Goal: Complete application form

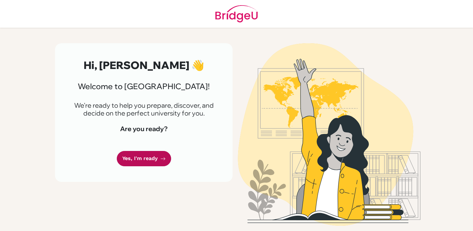
click at [141, 163] on link "Yes, I'm ready" at bounding box center [144, 158] width 54 height 15
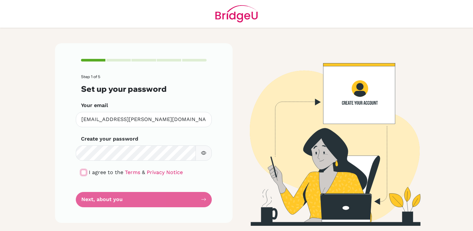
click at [86, 172] on input "checkbox" at bounding box center [83, 172] width 5 height 5
checkbox input "true"
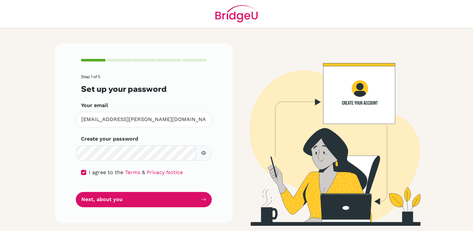
click at [212, 152] on div "Step 1 of 5 Set up your password Your email [EMAIL_ADDRESS][PERSON_NAME][DOMAIN…" at bounding box center [144, 132] width 178 height 179
click at [208, 152] on button "button" at bounding box center [204, 153] width 16 height 15
click at [199, 153] on button "button" at bounding box center [204, 153] width 16 height 15
click at [203, 151] on icon "button" at bounding box center [203, 153] width 5 height 4
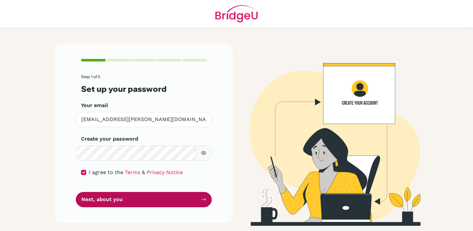
click at [155, 200] on button "Next, about you" at bounding box center [144, 199] width 136 height 15
